Goal: Information Seeking & Learning: Check status

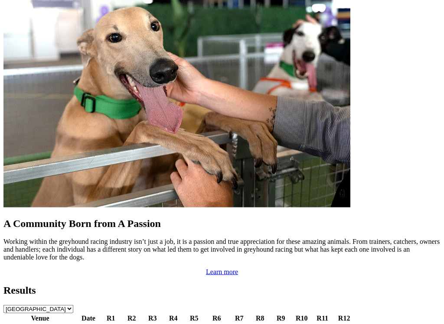
scroll to position [701, 0]
click at [117, 324] on link "7 4 8 1" at bounding box center [110, 327] width 19 height 7
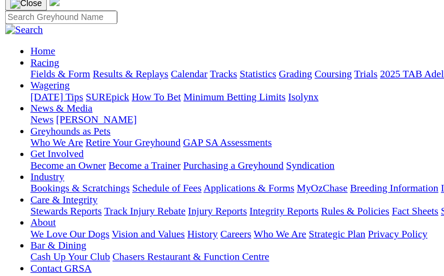
scroll to position [62, 0]
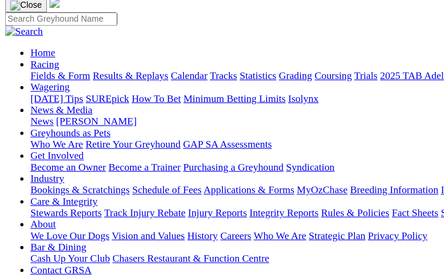
click at [12, 253] on span "R2" at bounding box center [7, 256] width 8 height 7
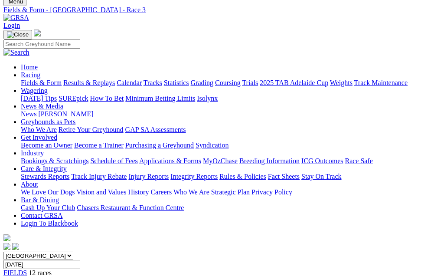
scroll to position [30, 0]
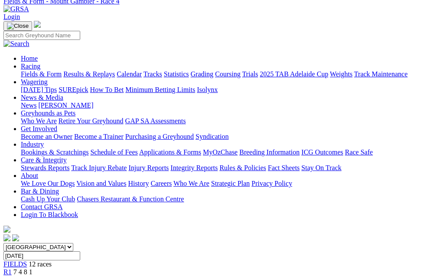
scroll to position [38, 0]
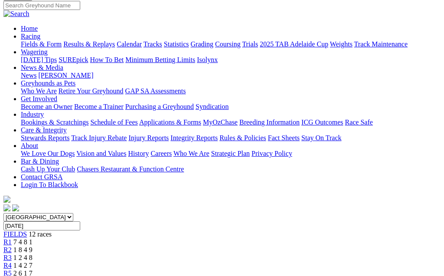
scroll to position [69, 0]
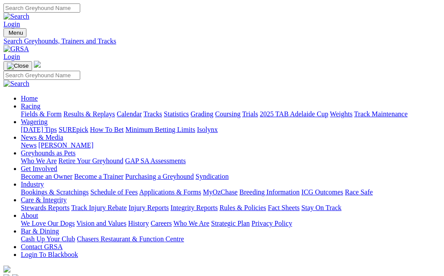
click at [107, 110] on link "Results & Replays" at bounding box center [89, 113] width 52 height 7
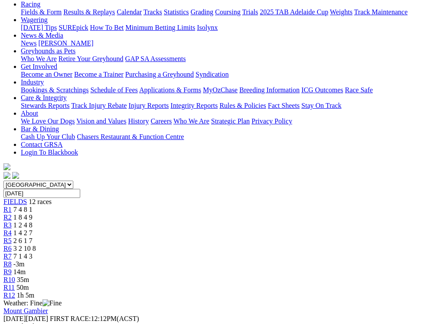
scroll to position [105, 0]
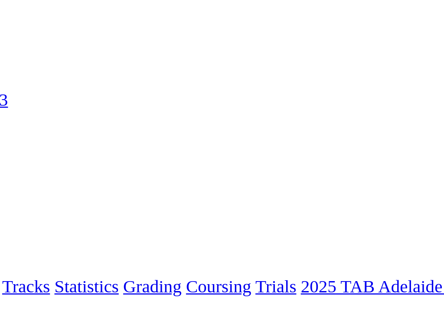
scroll to position [0, 0]
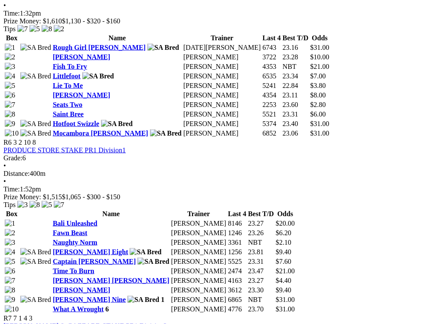
scroll to position [1087, 0]
